Goal: Task Accomplishment & Management: Manage account settings

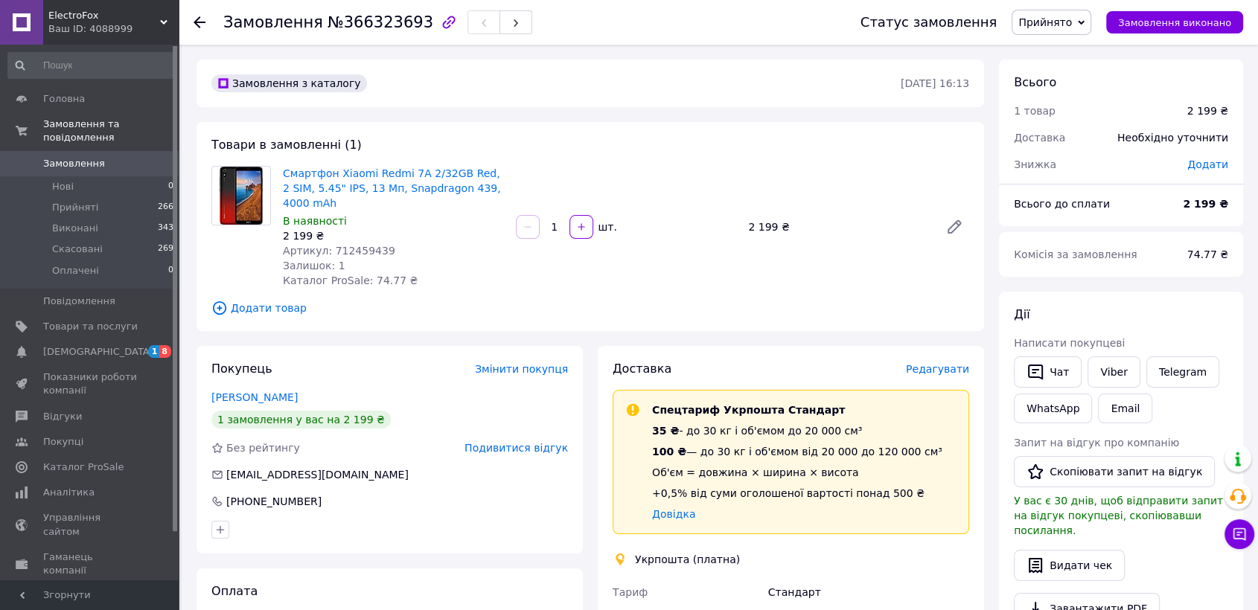
click at [954, 365] on span "Редагувати" at bounding box center [937, 369] width 63 height 12
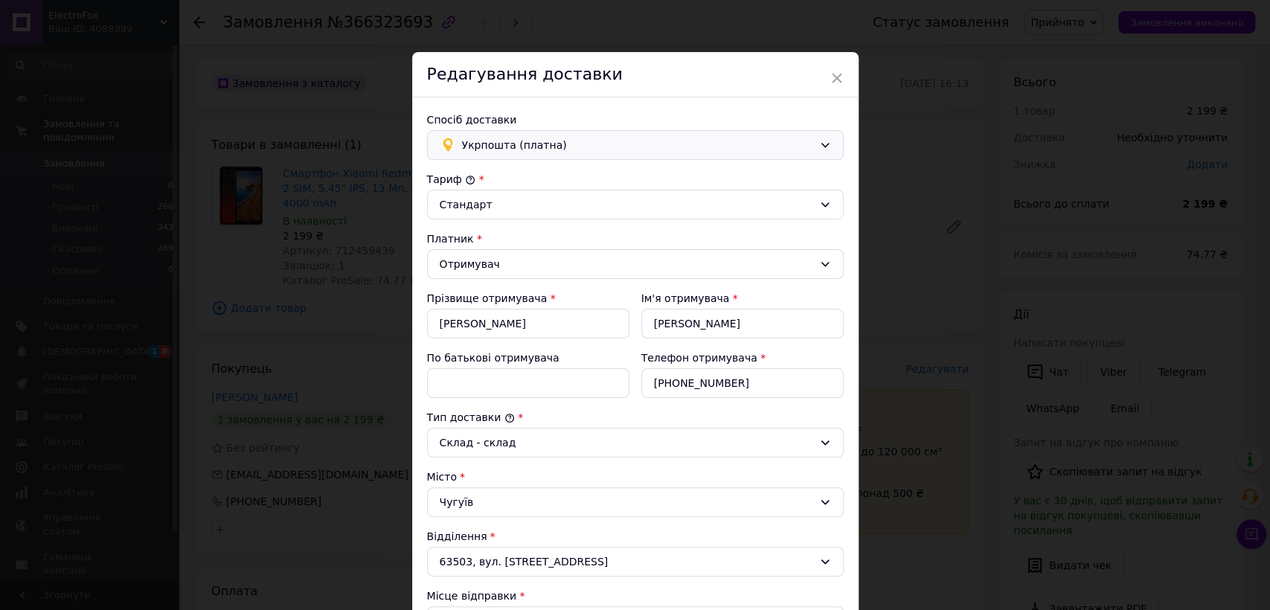
click at [755, 131] on div "Укрпошта (платна)" at bounding box center [635, 145] width 417 height 30
click at [627, 176] on span "Нова Пошта (безкоштовно від 40000 ₴)" at bounding box center [644, 177] width 369 height 15
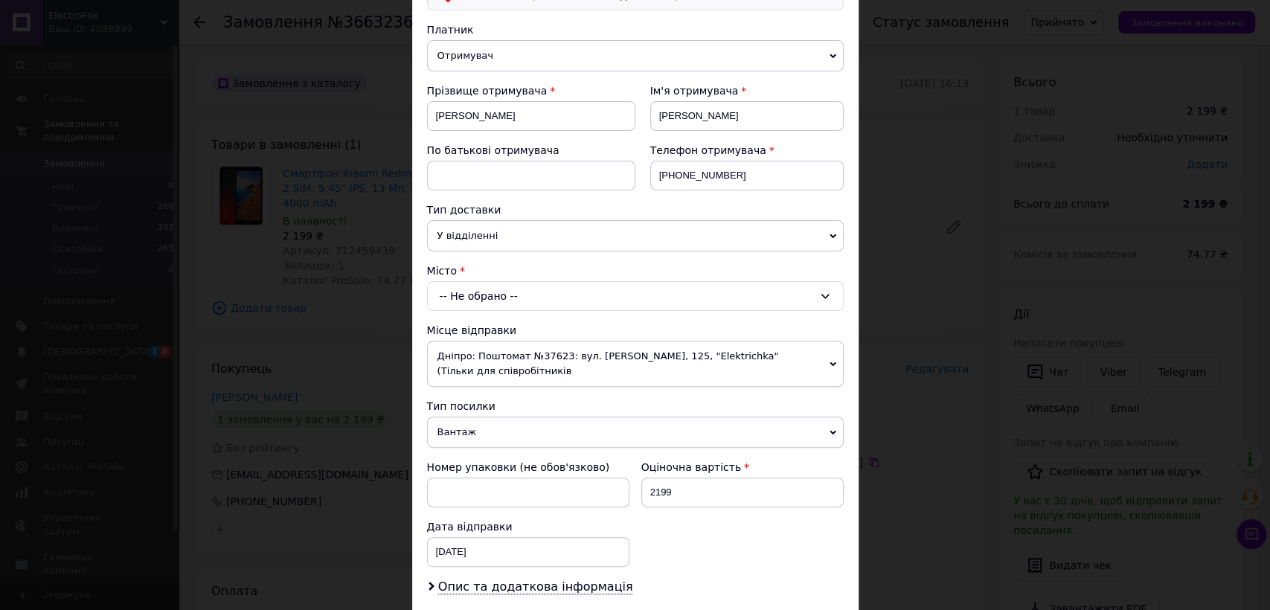
scroll to position [330, 0]
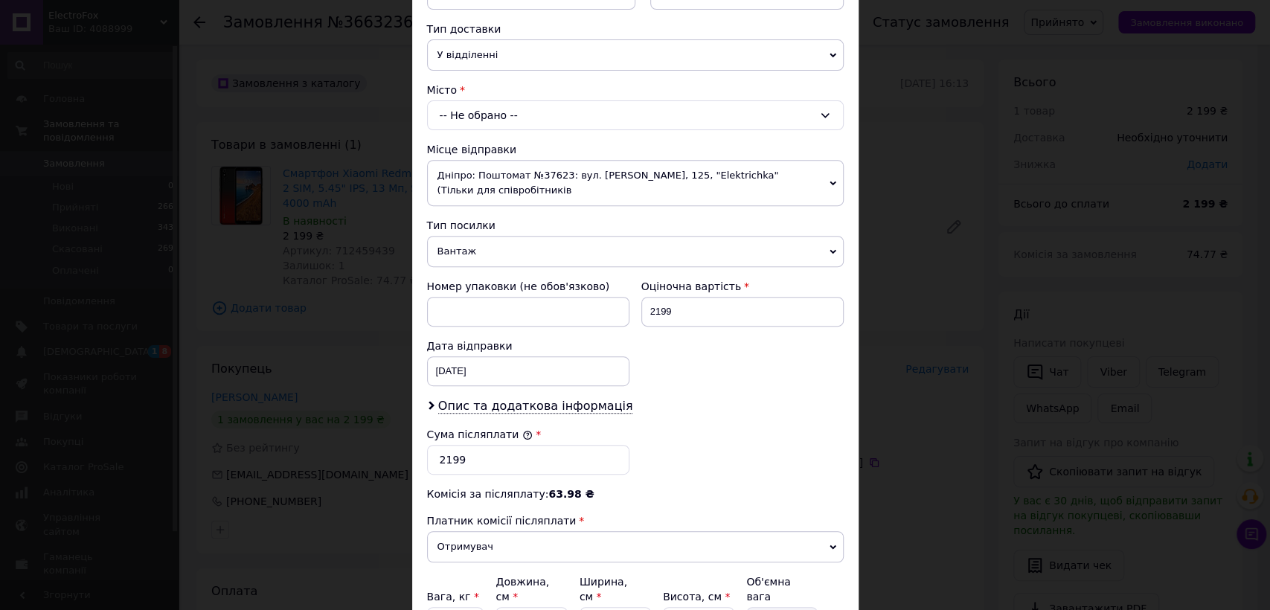
click at [508, 107] on div "-- Не обрано --" at bounding box center [635, 115] width 417 height 30
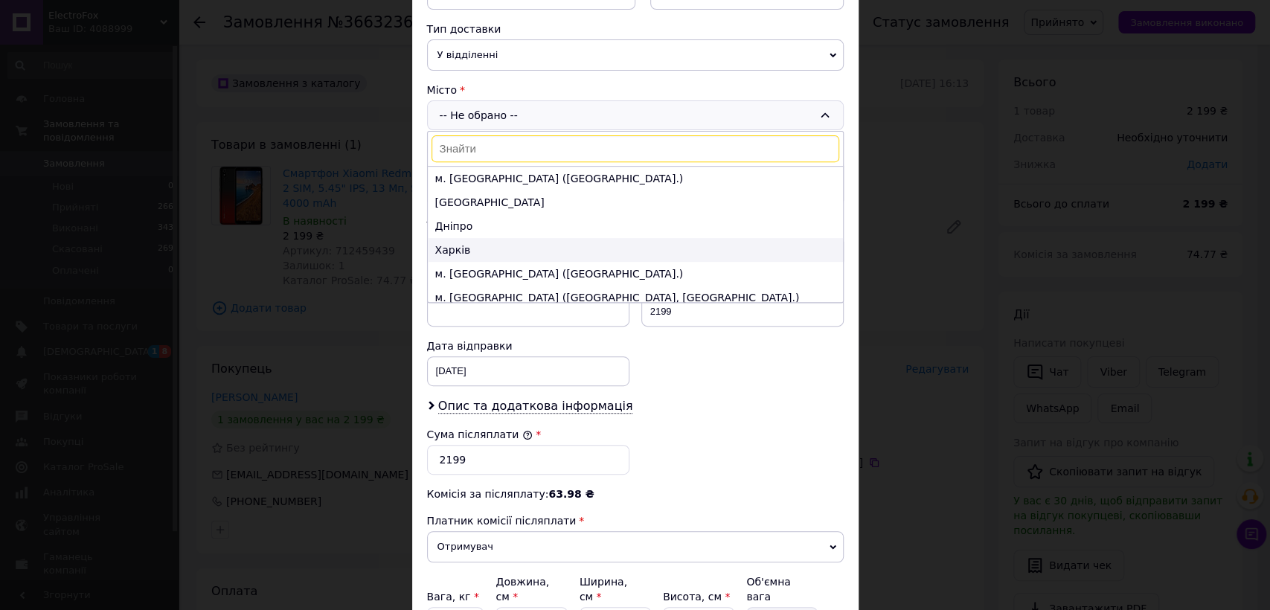
click at [500, 245] on li "Харків" at bounding box center [635, 250] width 415 height 24
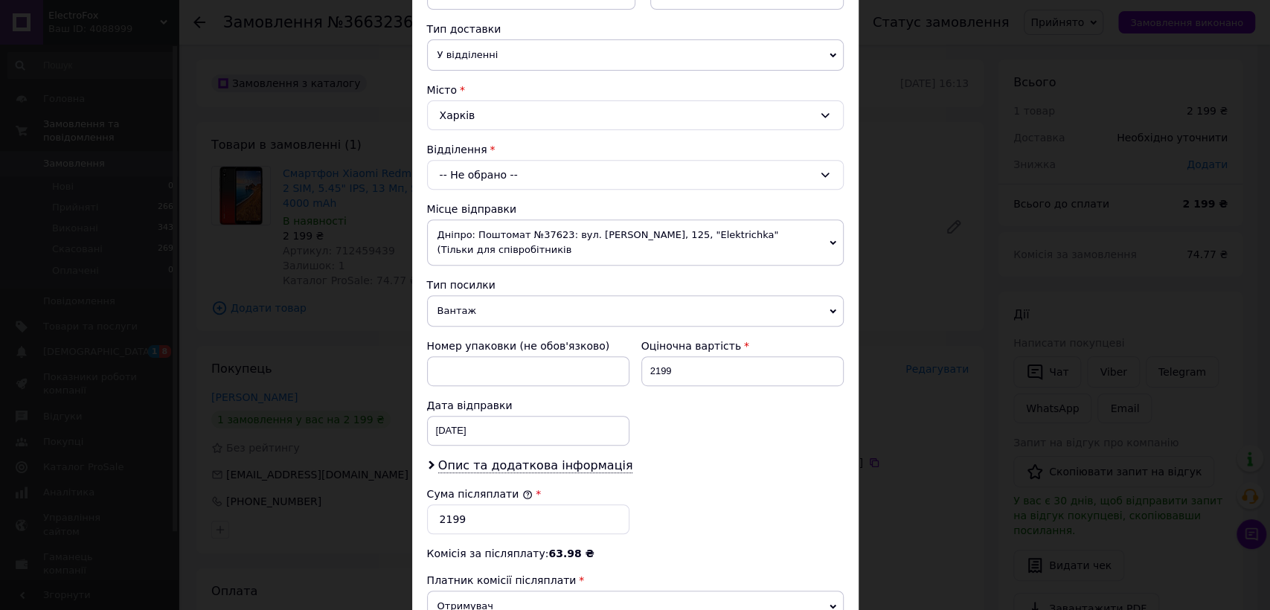
click at [546, 170] on div "-- Не обрано --" at bounding box center [635, 175] width 417 height 30
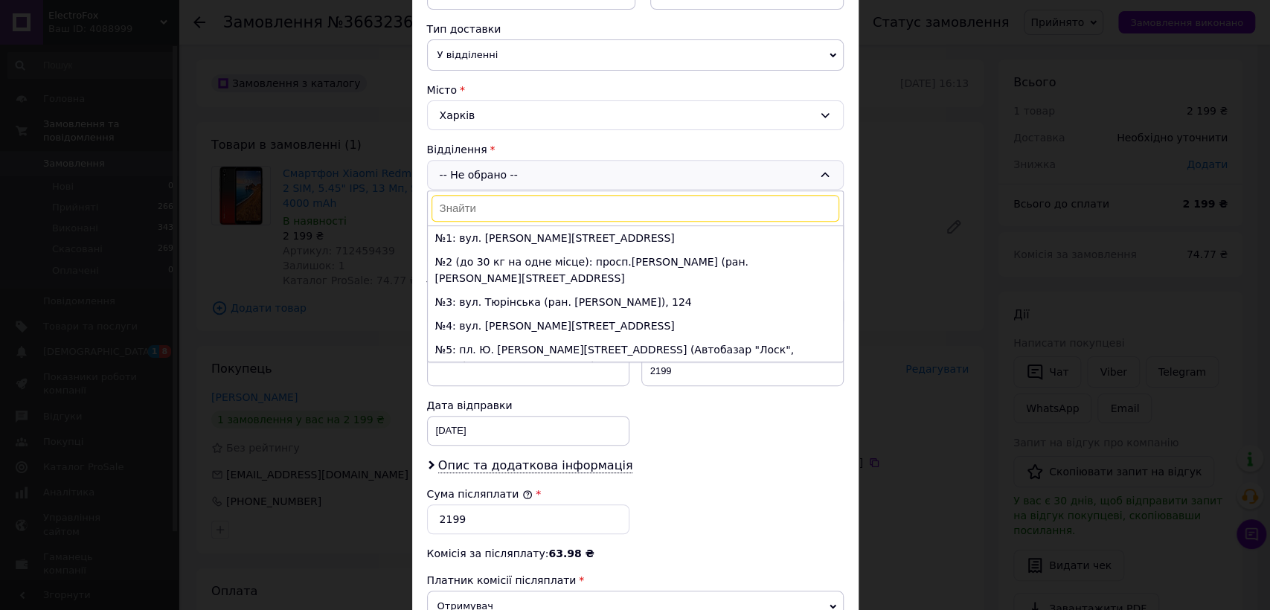
click at [547, 378] on li "№6: вул. [STREET_ADDRESS][PERSON_NAME]" at bounding box center [635, 390] width 415 height 24
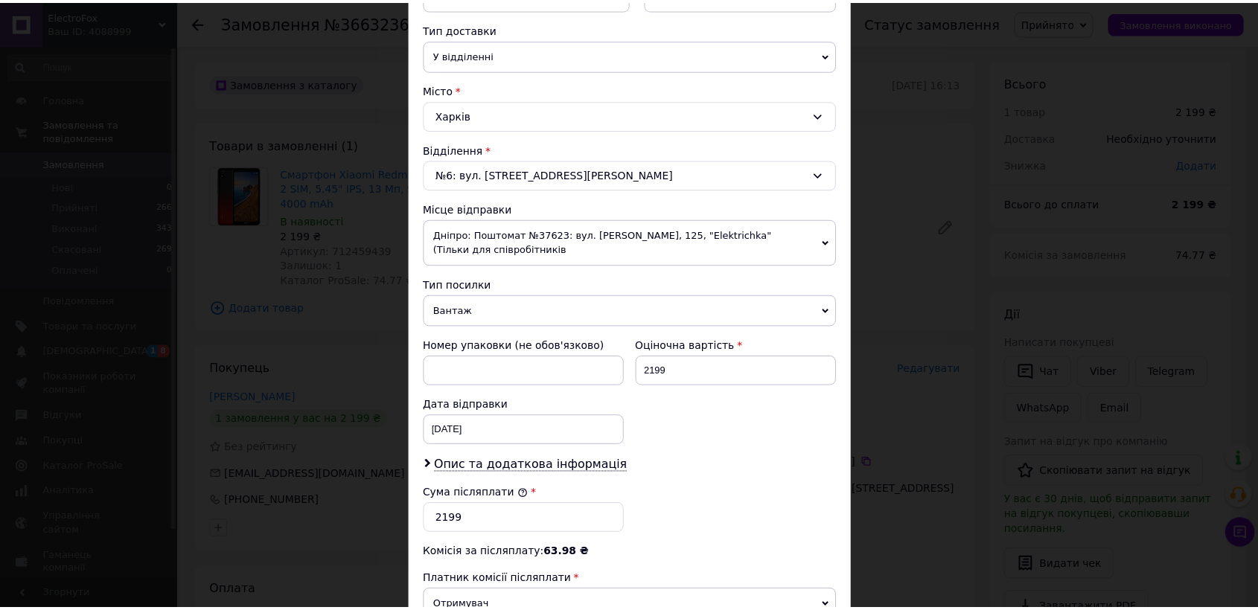
scroll to position [537, 0]
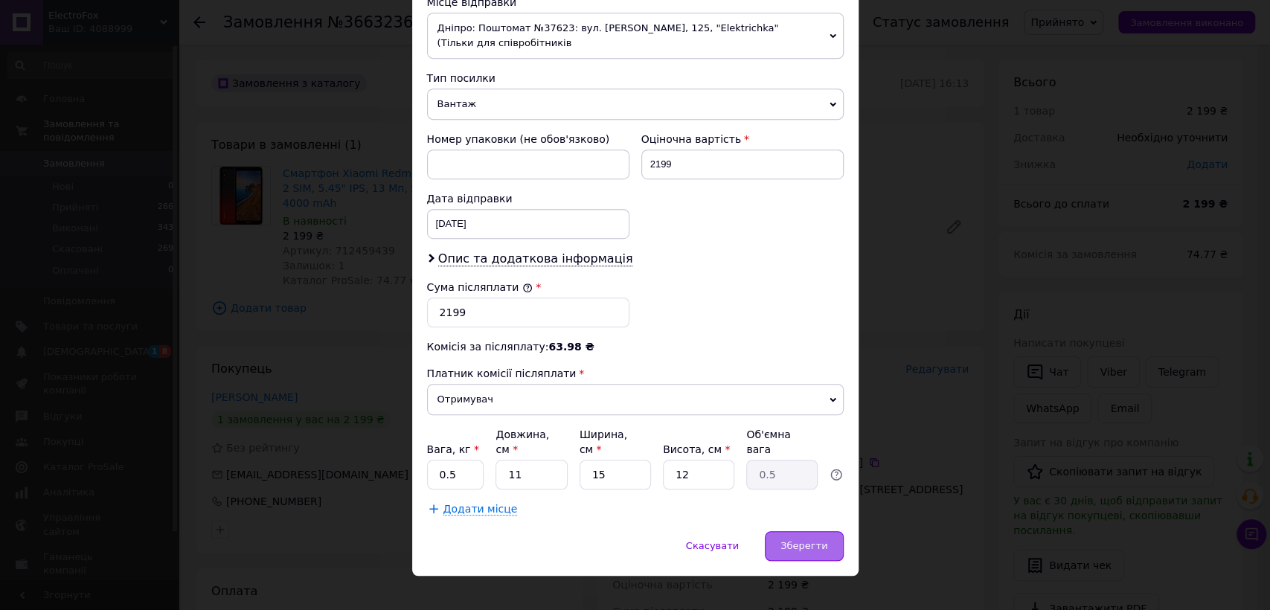
click at [801, 537] on div "Зберегти" at bounding box center [804, 546] width 78 height 30
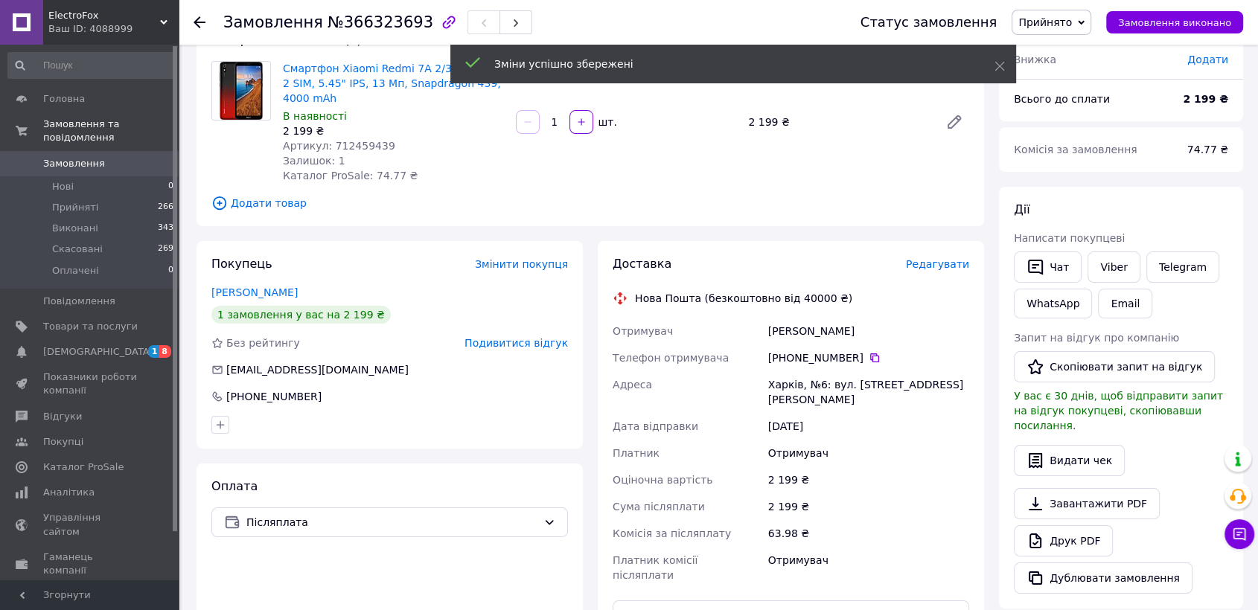
scroll to position [248, 0]
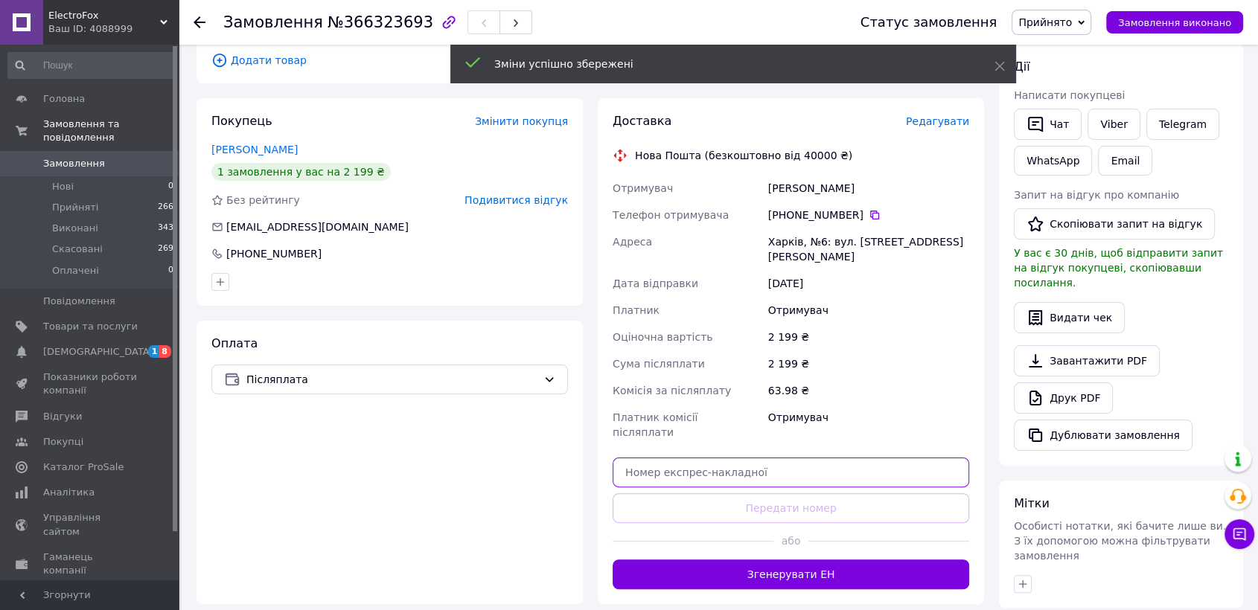
click at [725, 458] on input "text" at bounding box center [791, 473] width 356 height 30
paste input "20451269200436"
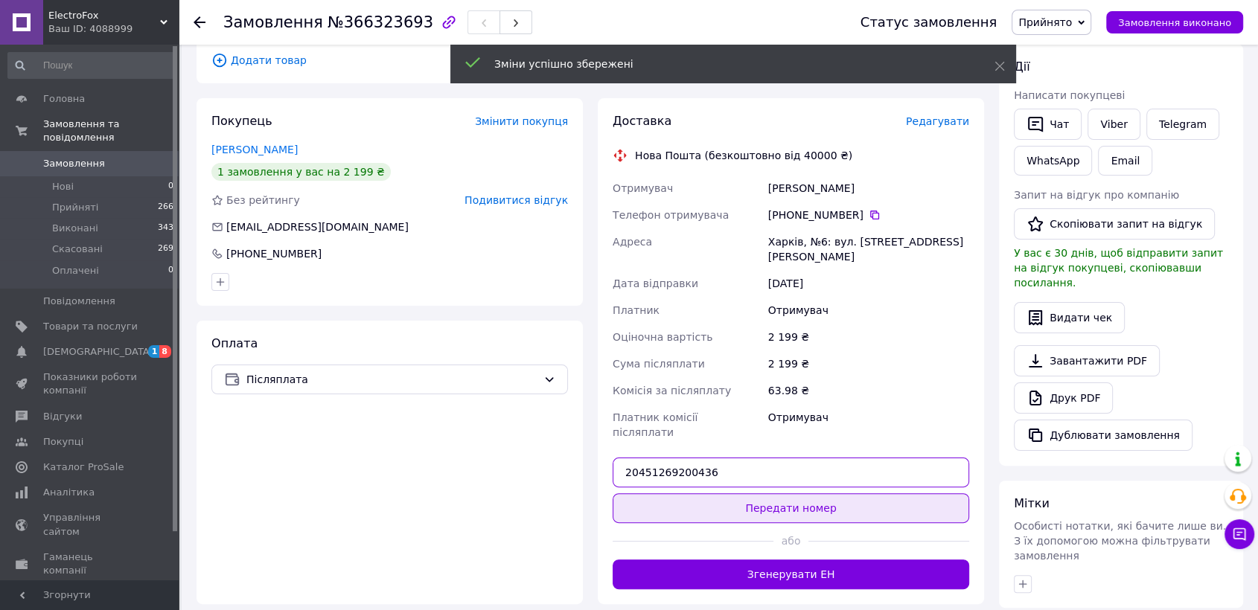
type input "20451269200436"
click at [755, 493] on button "Передати номер" at bounding box center [791, 508] width 356 height 30
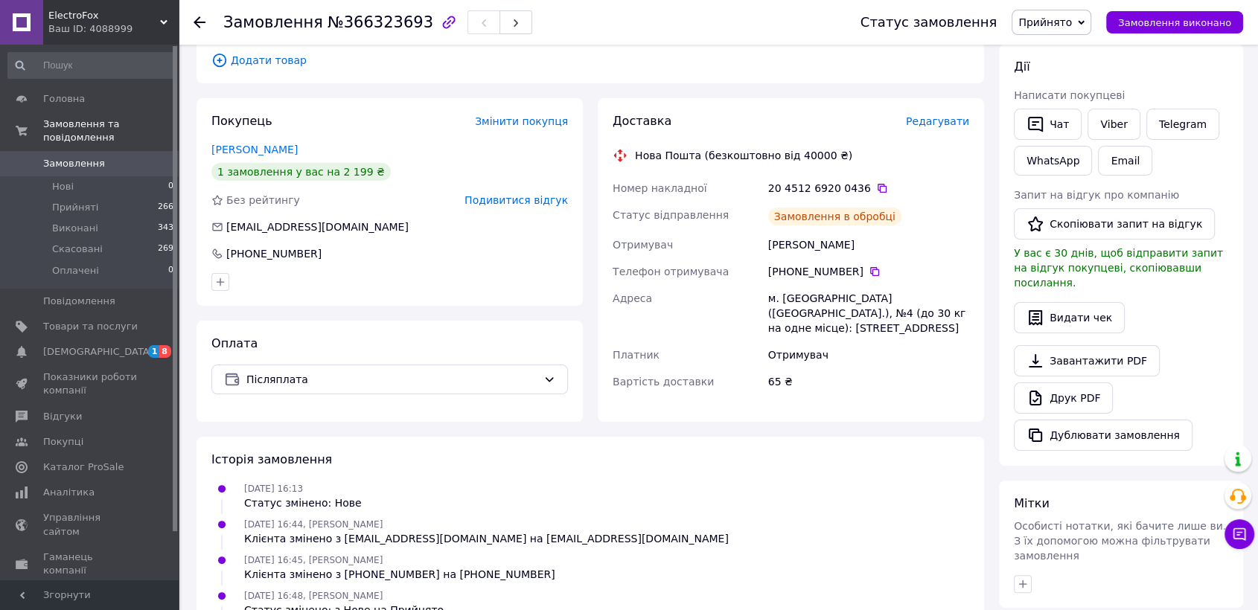
click at [197, 25] on use at bounding box center [200, 22] width 12 height 12
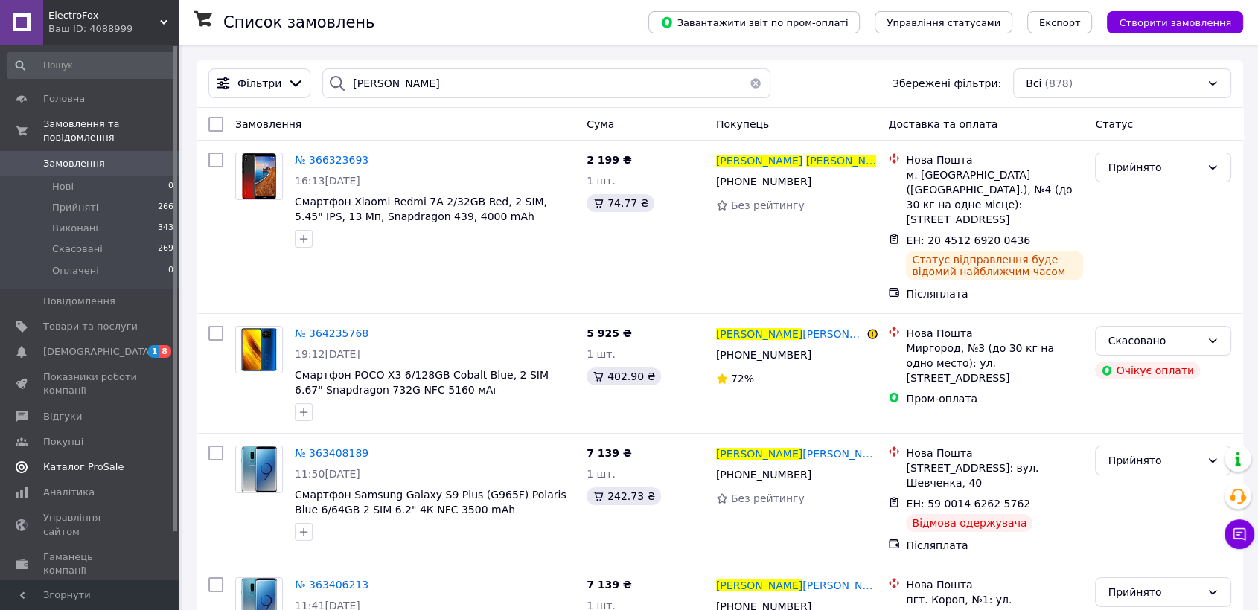
click at [112, 461] on span "Каталог ProSale" at bounding box center [90, 467] width 95 height 13
